Goal: Task Accomplishment & Management: Complete application form

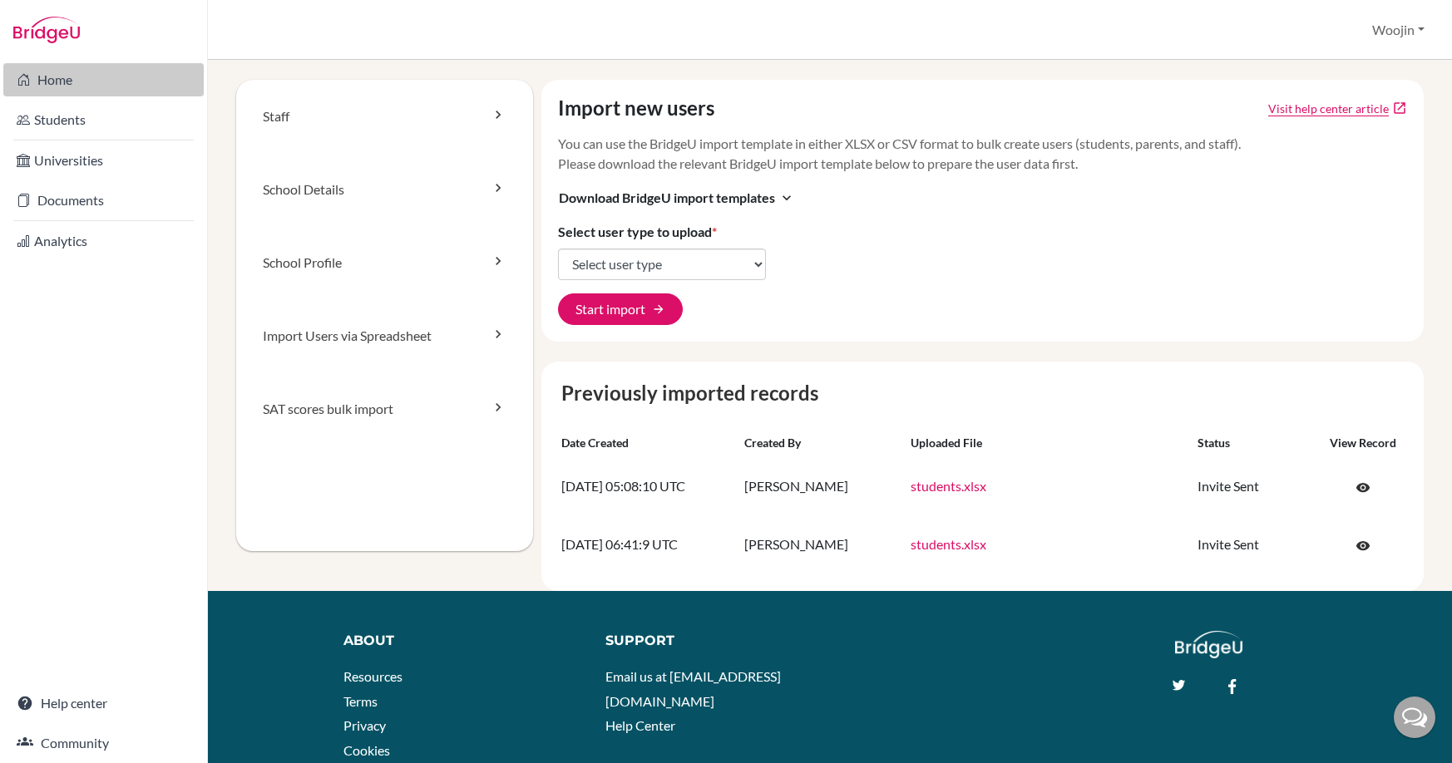
click at [73, 88] on link "Home" at bounding box center [103, 79] width 200 height 33
click at [620, 301] on button "Start import arrow_forward" at bounding box center [620, 310] width 125 height 32
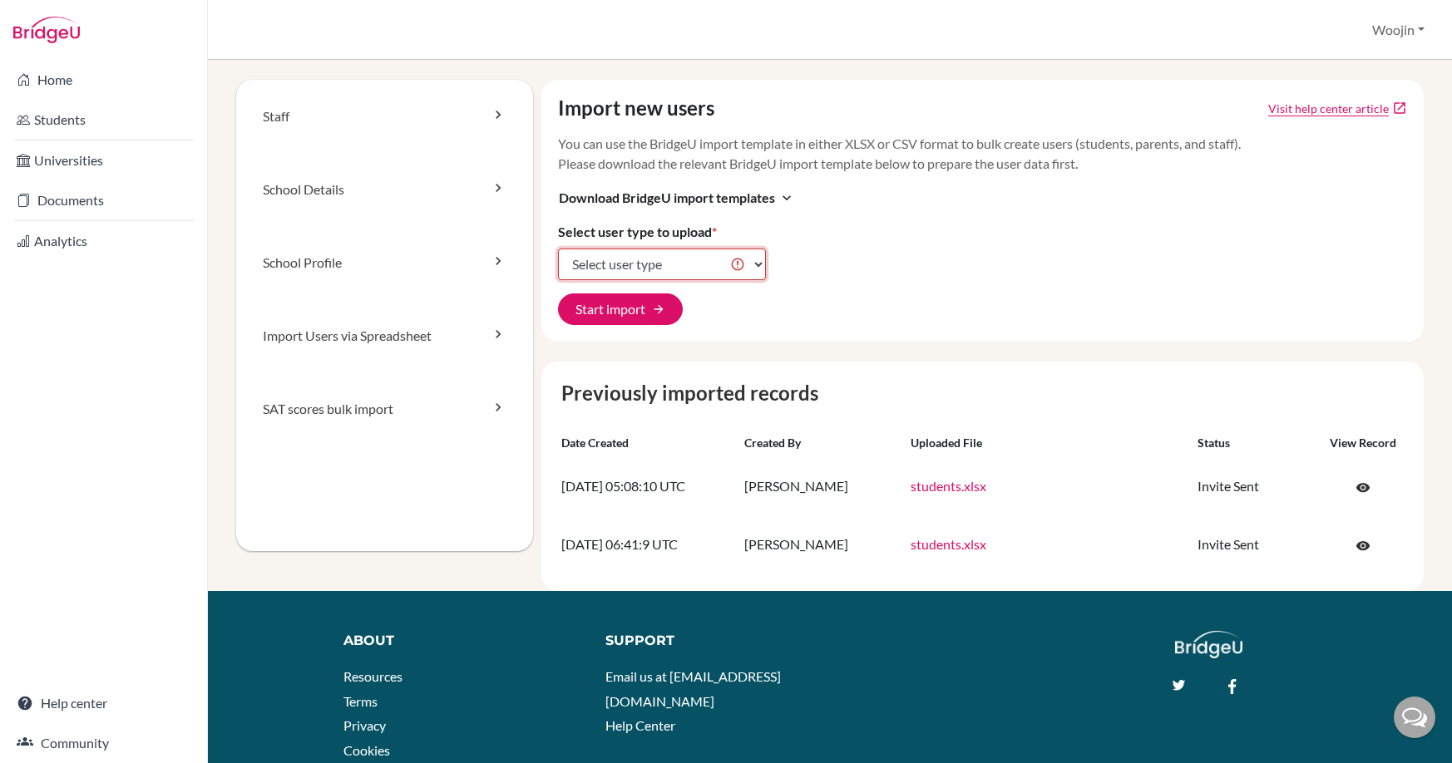
click at [650, 262] on select "Select user type Students Students and parents Parents Advisors Report writers" at bounding box center [662, 265] width 208 height 32
select select "students"
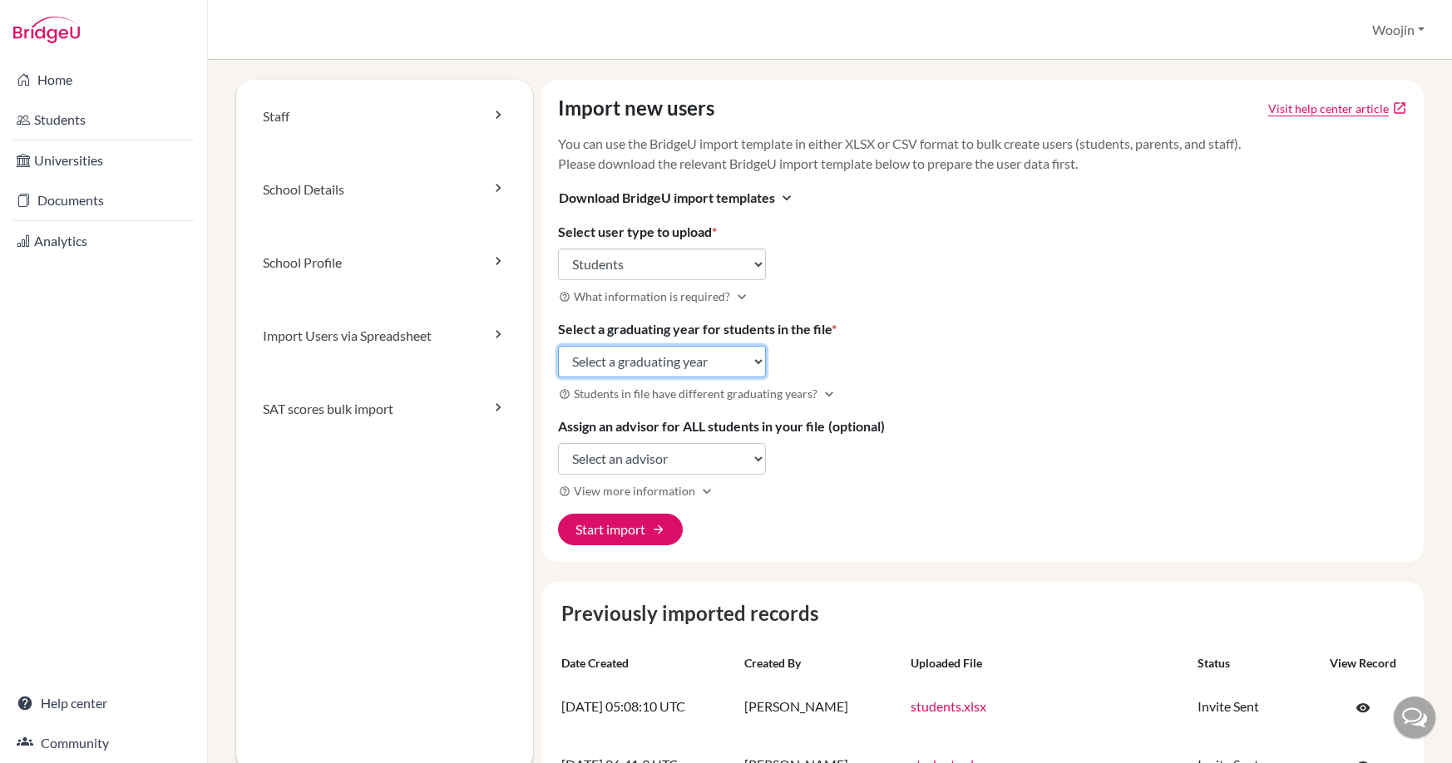
click at [664, 353] on select "Select a graduating year 2024 2025 2026 2027 2028 2029" at bounding box center [662, 362] width 208 height 32
select select "2026"
click at [682, 452] on select "Select an advisor Woojin Chang" at bounding box center [662, 459] width 208 height 32
select select "418503"
click at [662, 526] on span "arrow_forward" at bounding box center [658, 529] width 13 height 13
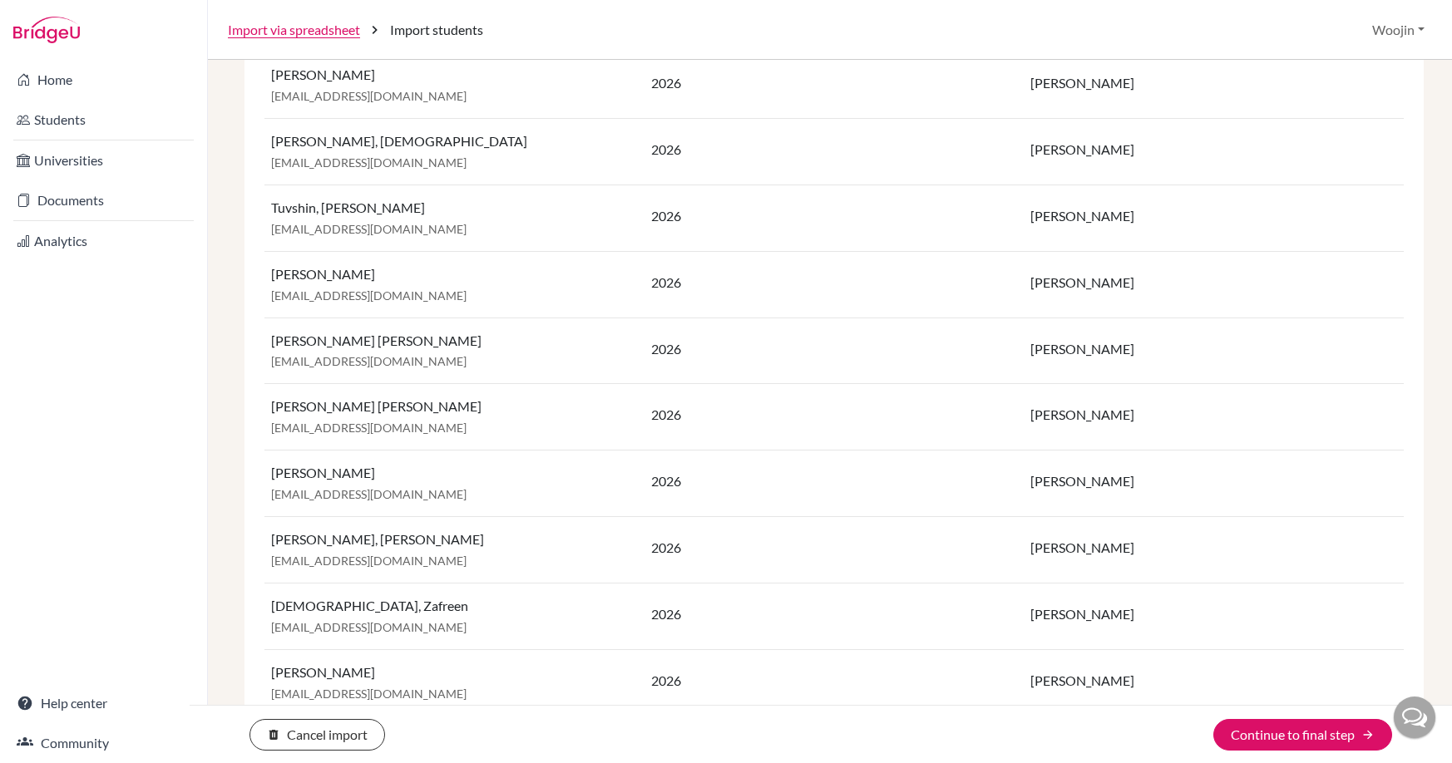
scroll to position [1071, 0]
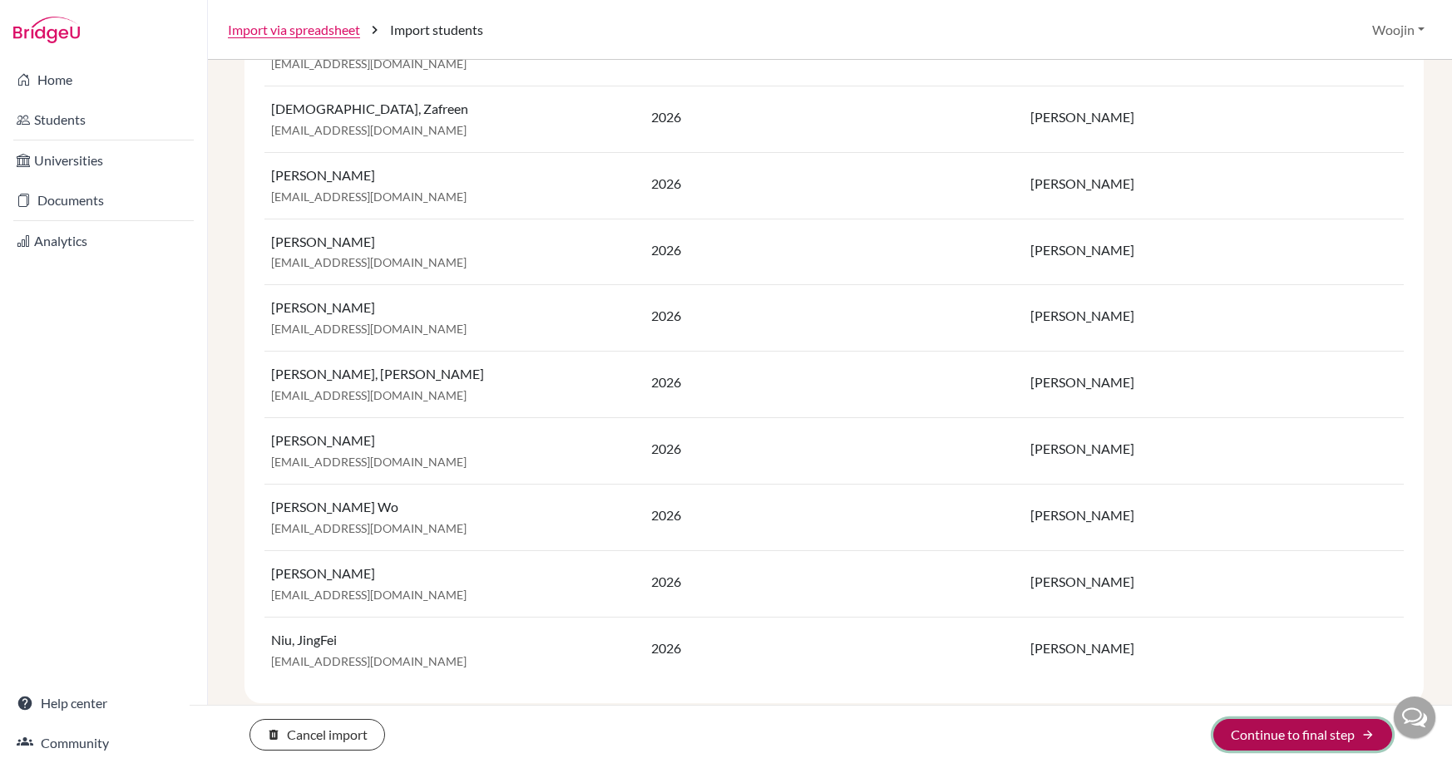
click at [1262, 742] on button "Continue to final step arrow_forward" at bounding box center [1302, 735] width 179 height 32
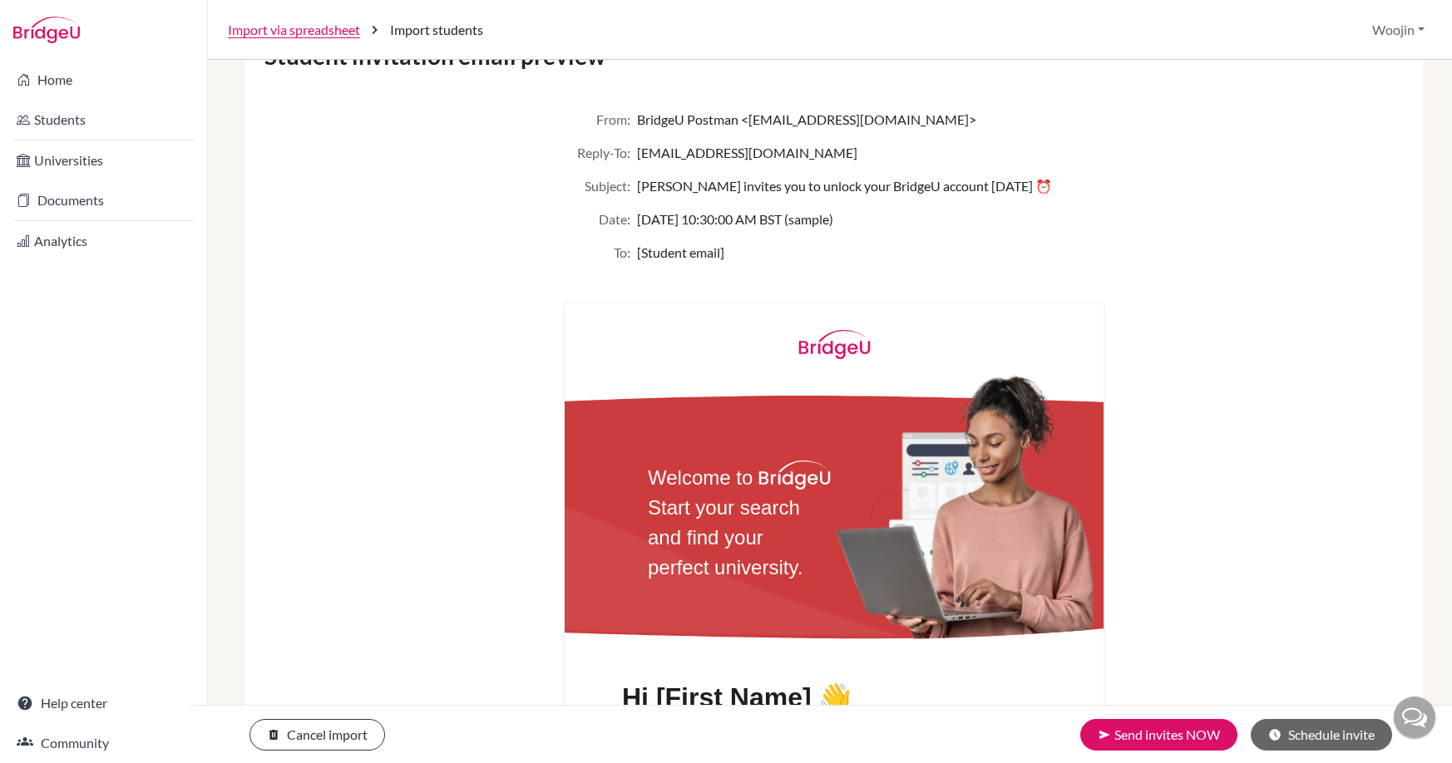
scroll to position [140, 0]
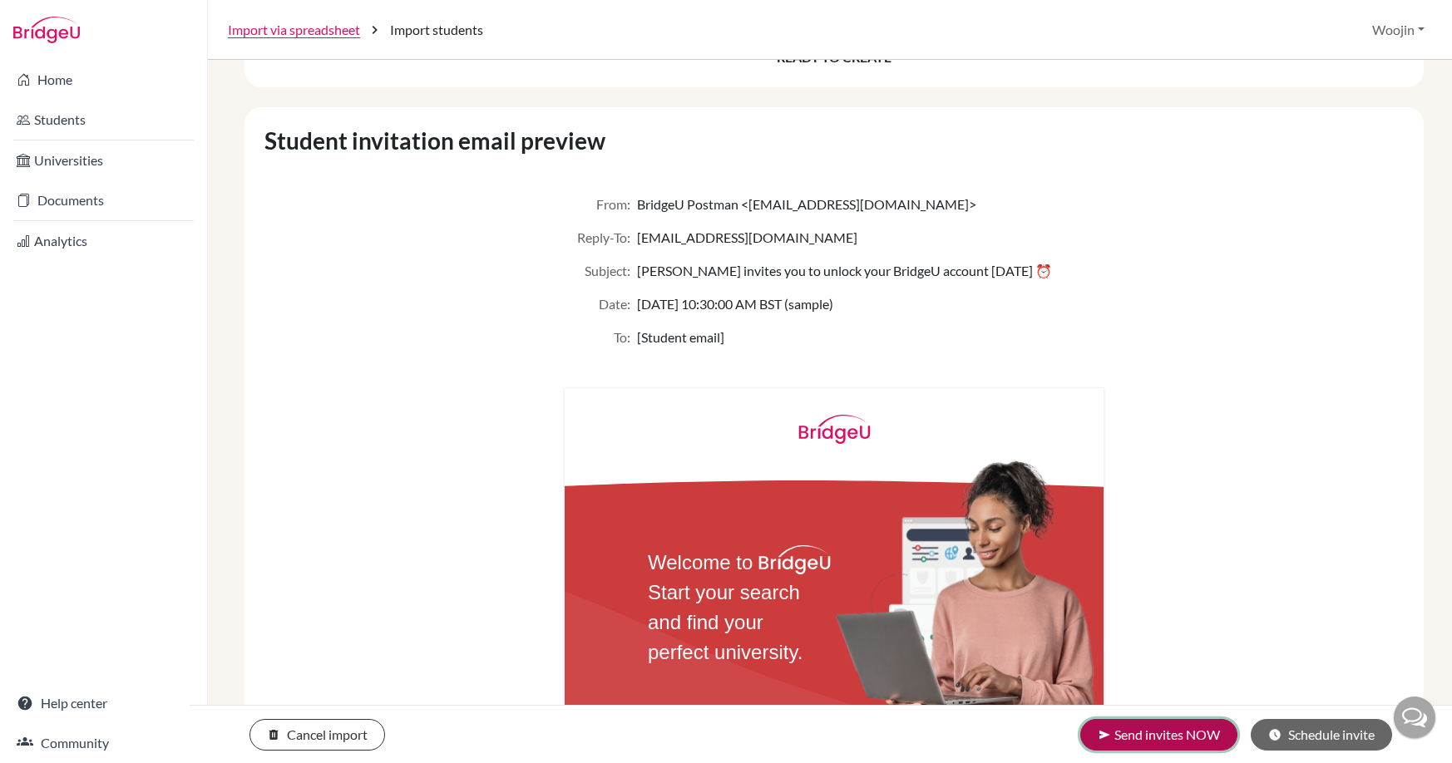
click at [1203, 725] on button "send Send invites NOW" at bounding box center [1158, 735] width 157 height 32
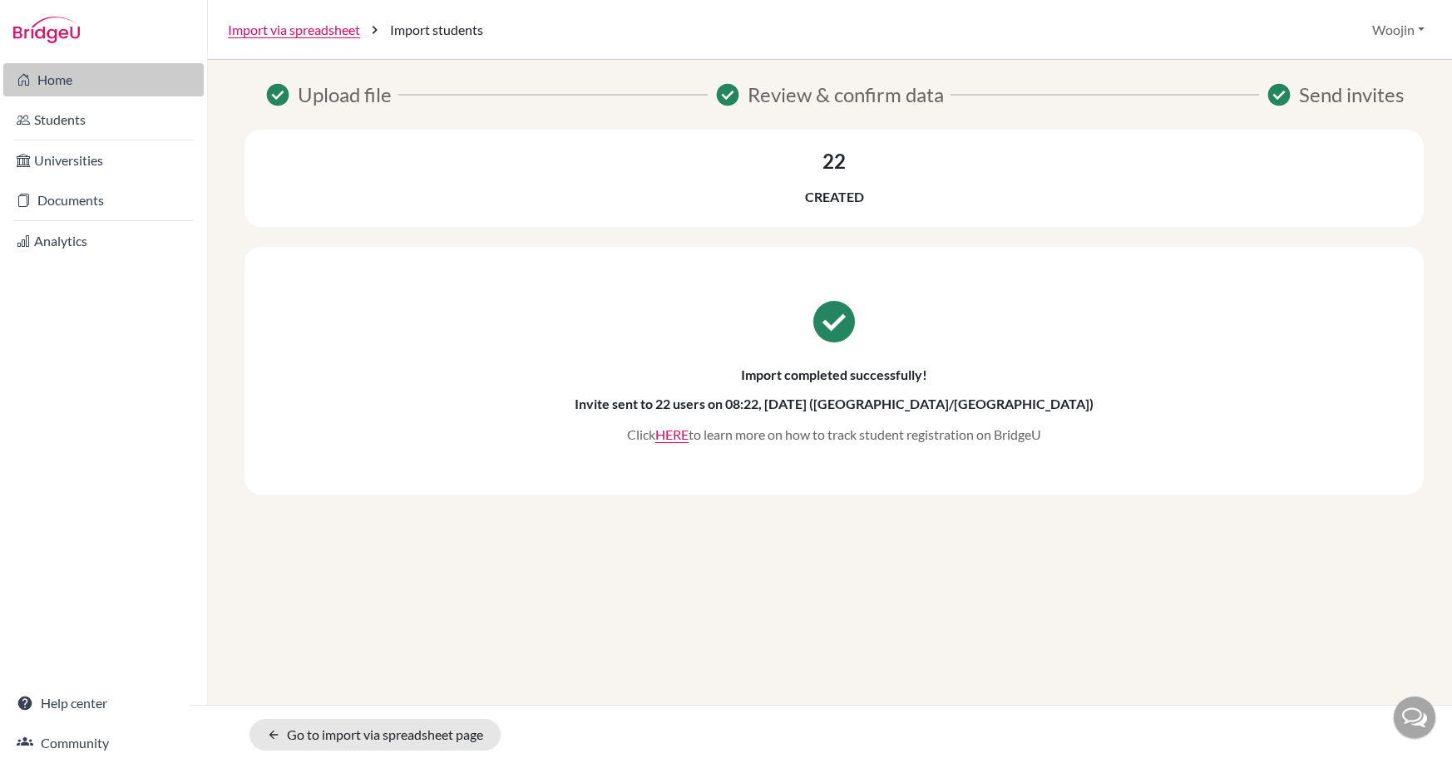
click at [106, 87] on link "Home" at bounding box center [103, 79] width 200 height 33
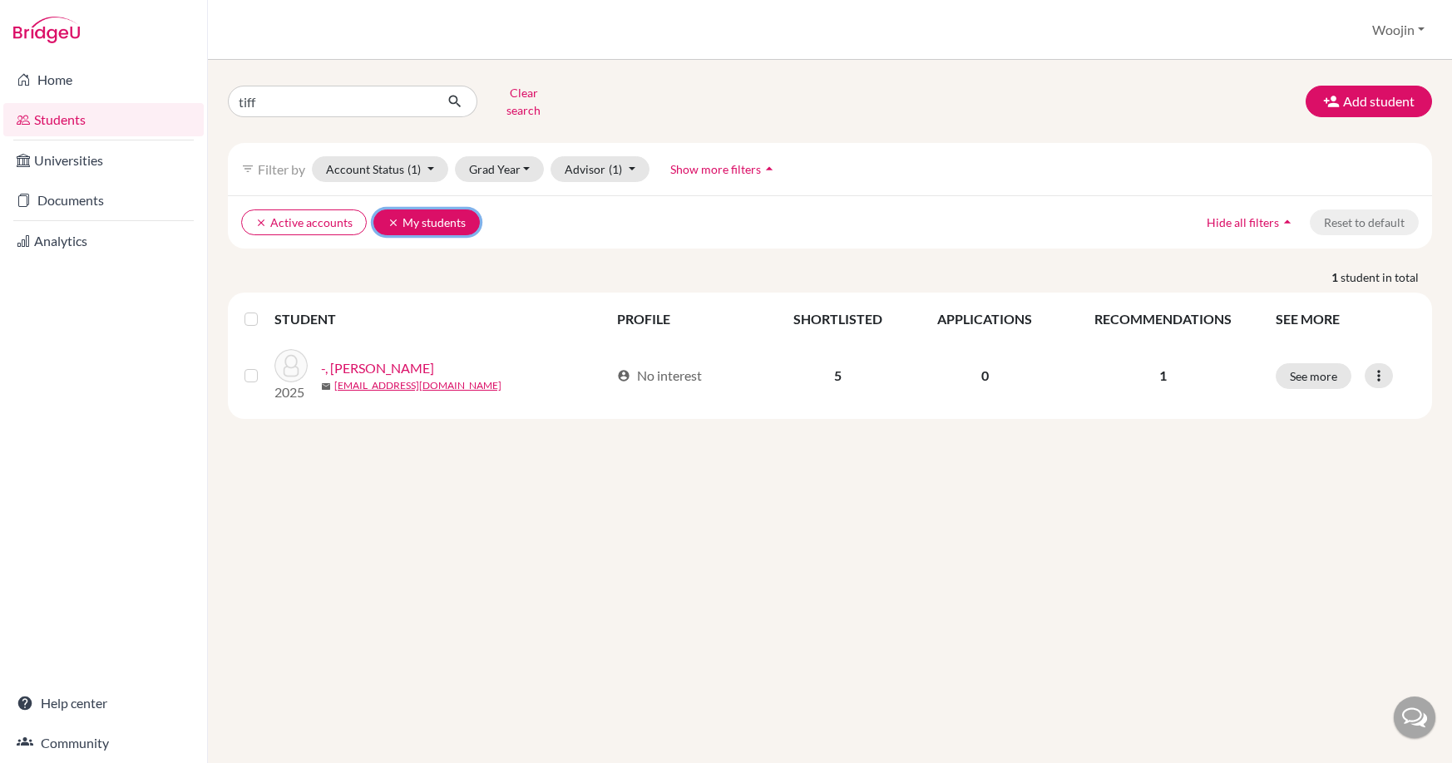
click at [389, 217] on icon "clear" at bounding box center [394, 223] width 12 height 12
click at [266, 217] on icon "clear" at bounding box center [261, 223] width 12 height 12
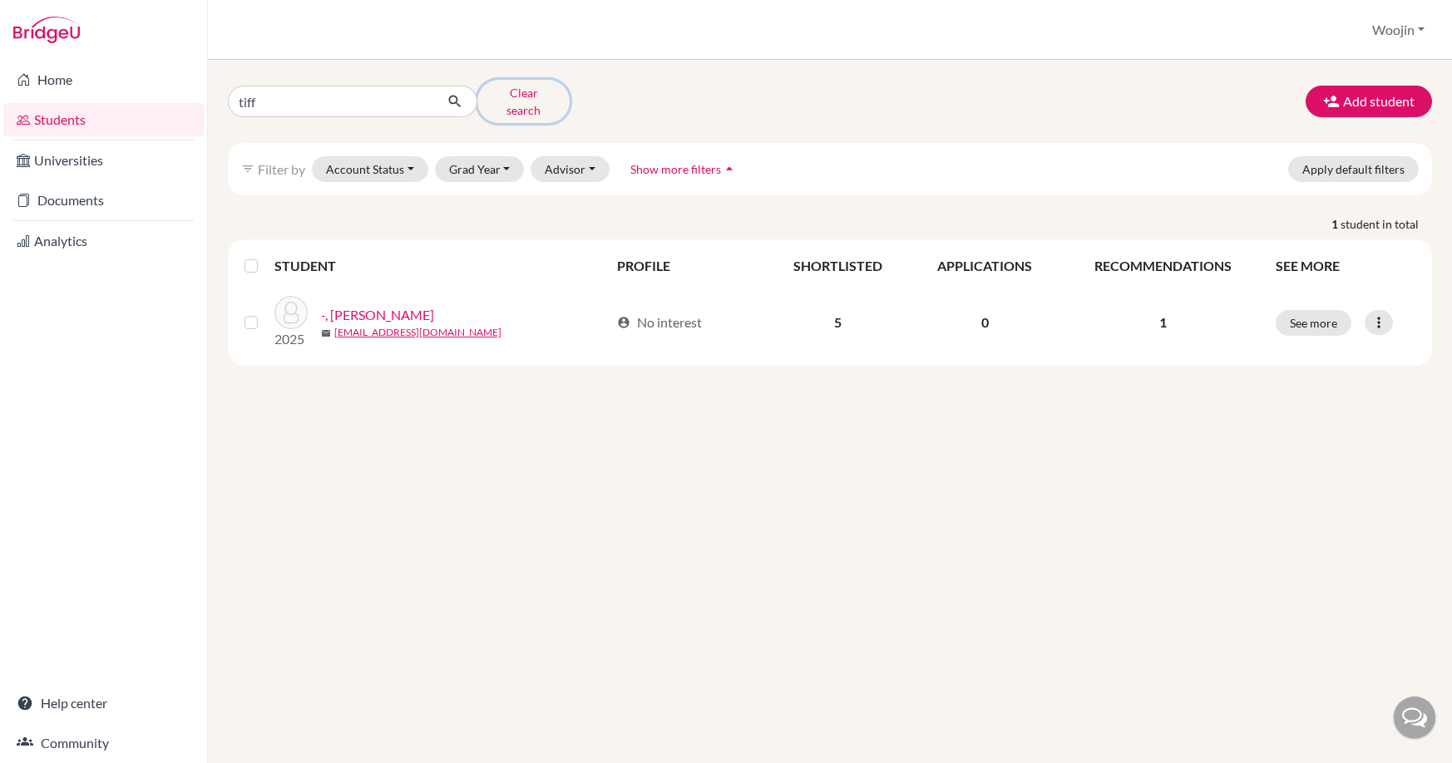
click at [504, 98] on button "Clear search" at bounding box center [523, 101] width 92 height 43
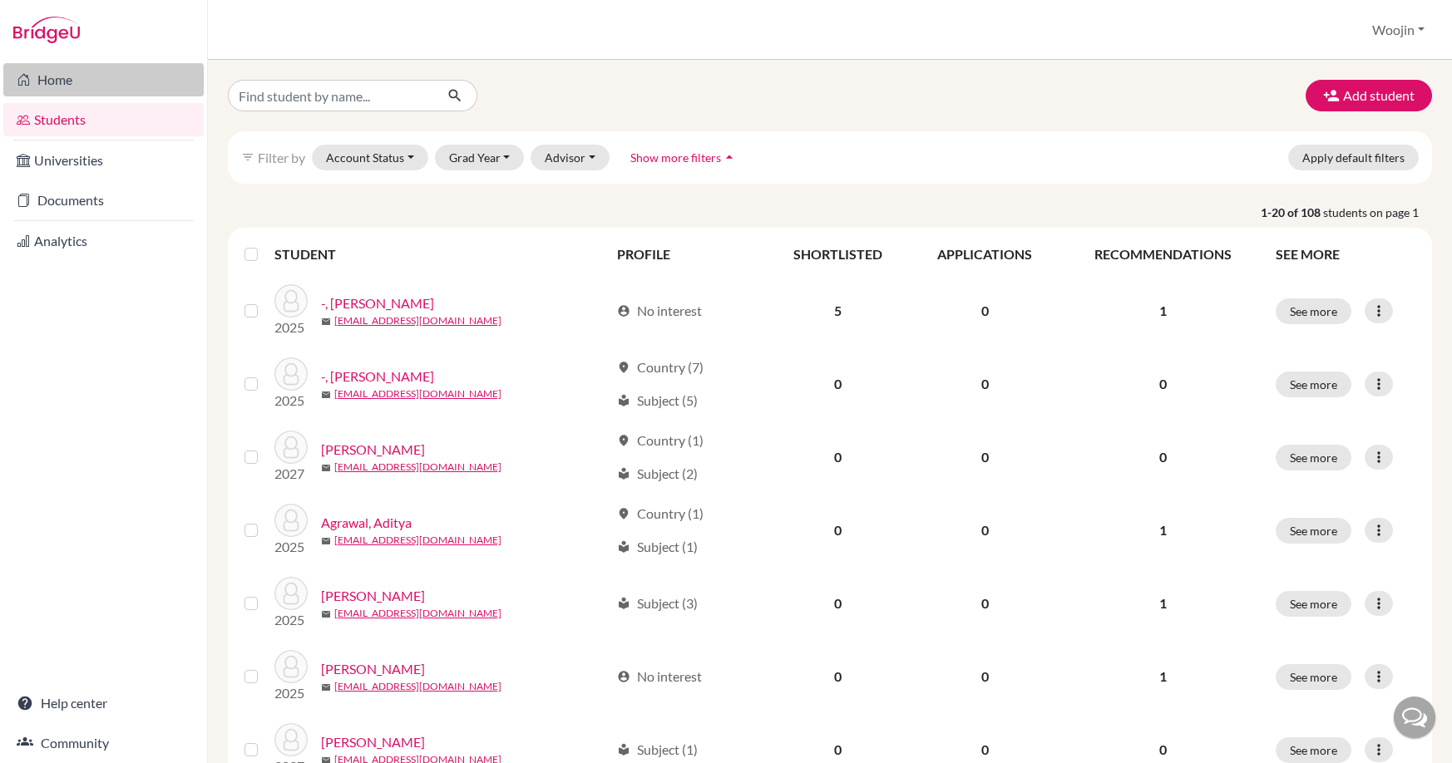
click at [108, 86] on link "Home" at bounding box center [103, 79] width 200 height 33
